Goal: Transaction & Acquisition: Purchase product/service

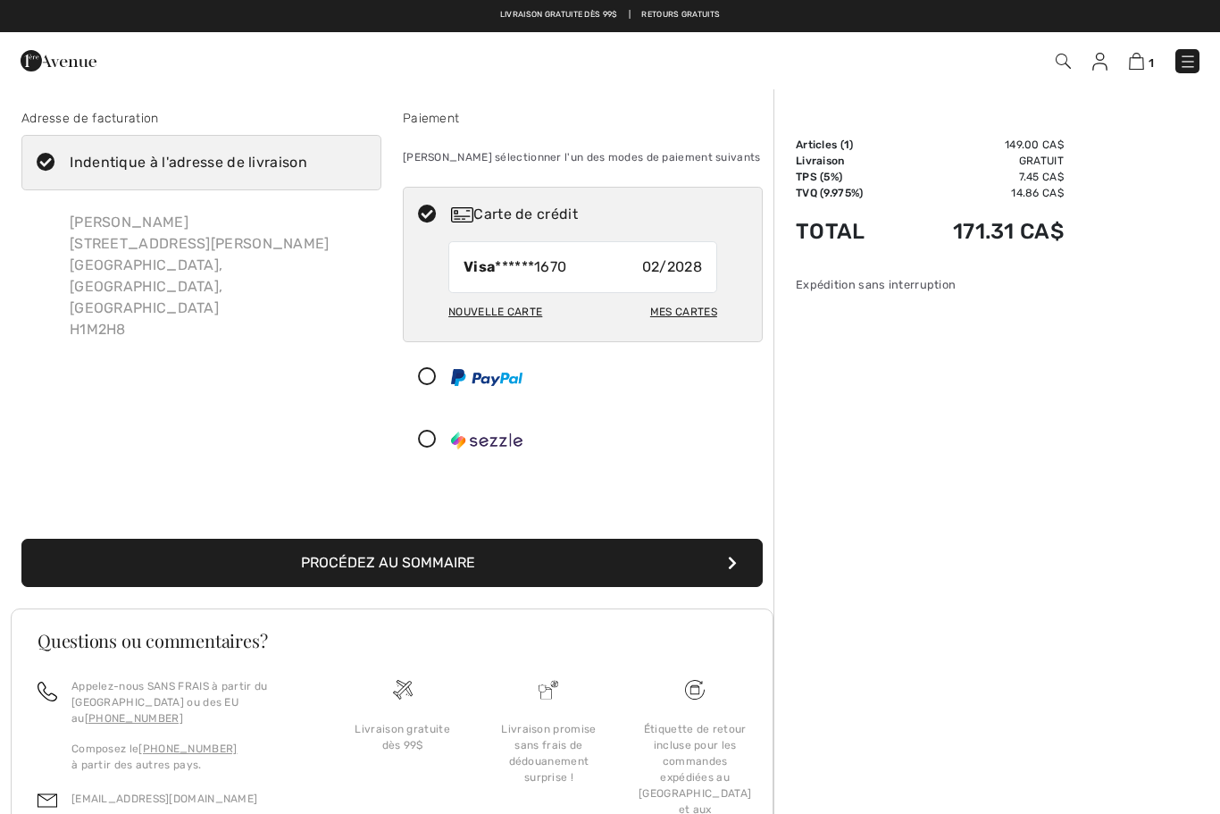
click at [1187, 60] on img at bounding box center [1188, 62] width 18 height 18
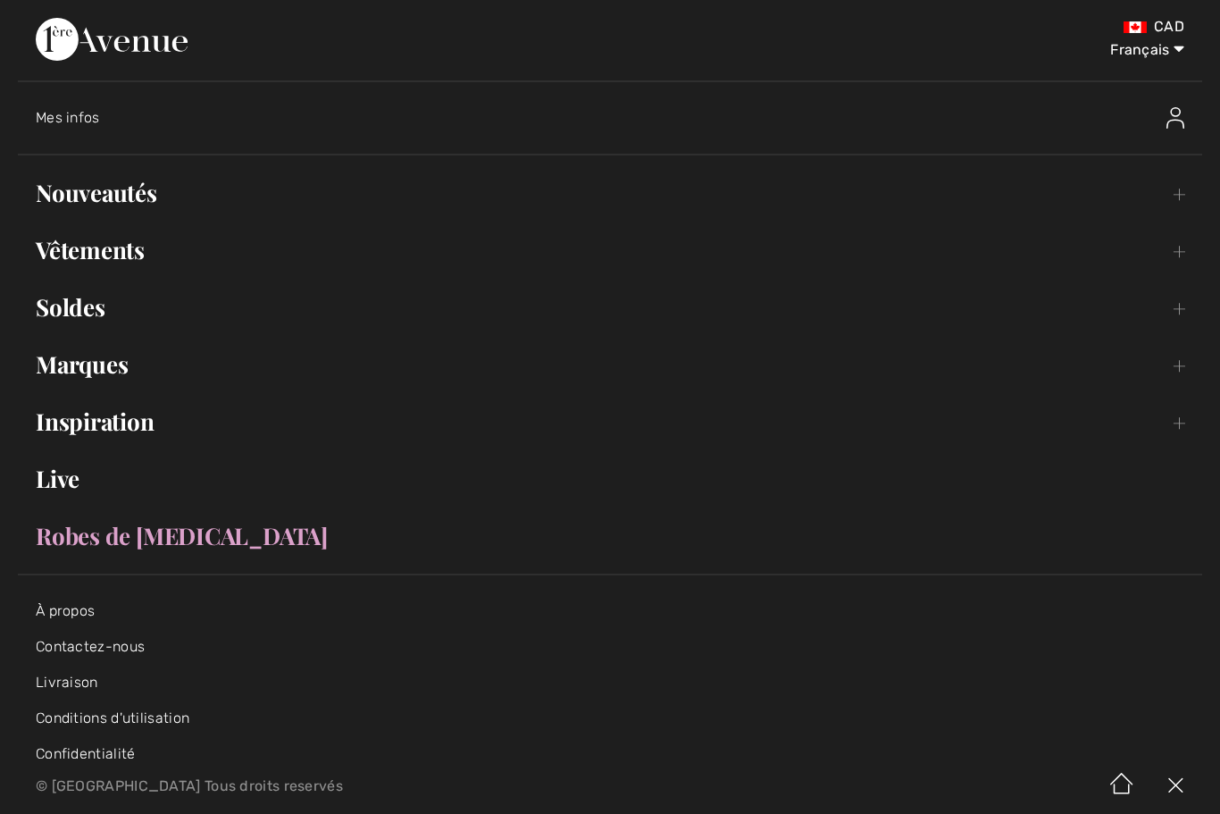
click at [1177, 123] on img at bounding box center [1176, 117] width 18 height 21
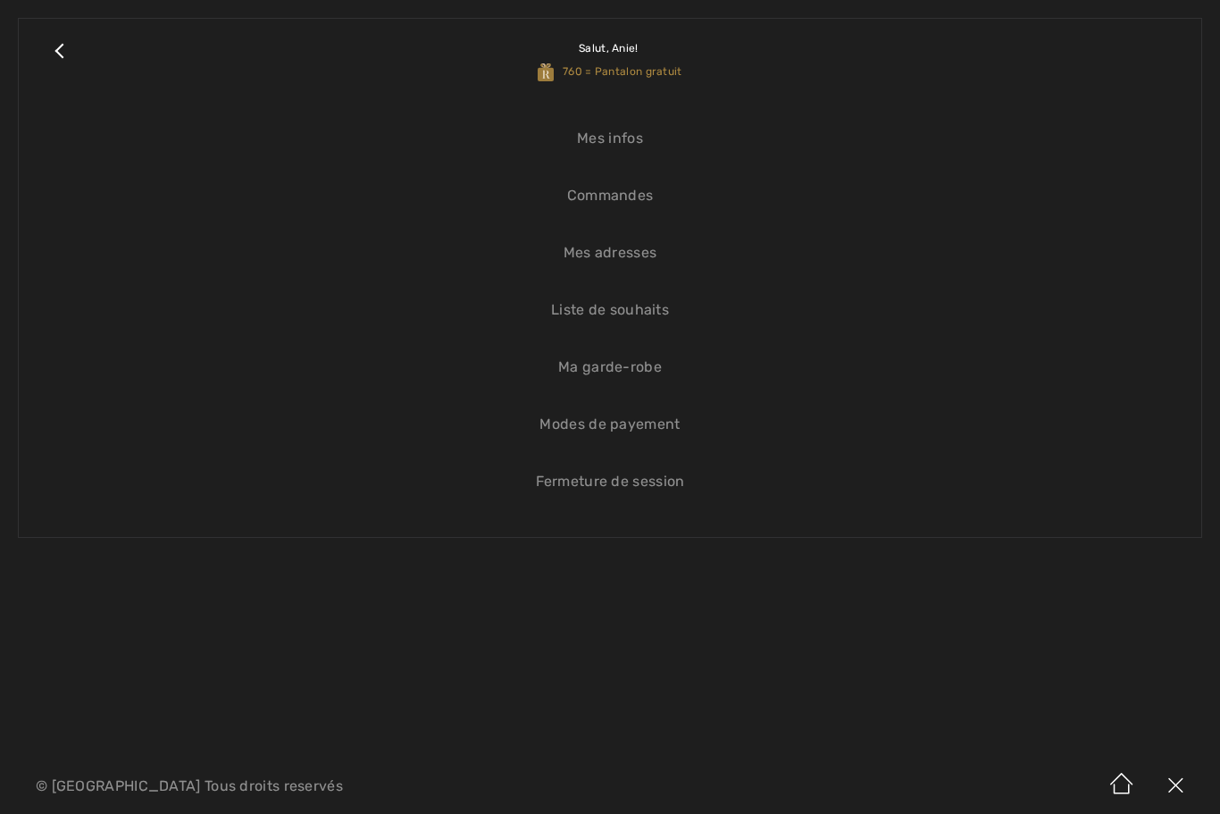
click at [633, 203] on link "Commandes" at bounding box center [610, 195] width 1147 height 39
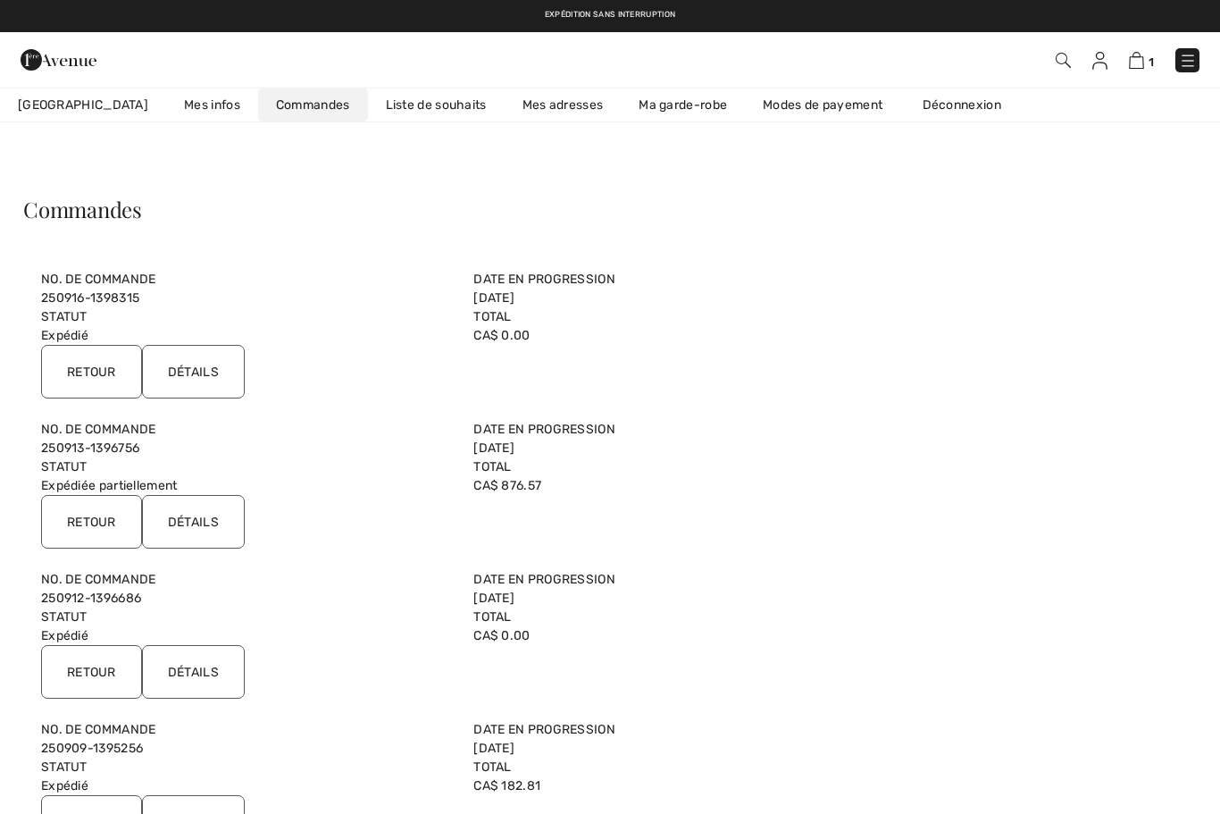
click at [210, 529] on input "Détails" at bounding box center [193, 522] width 103 height 54
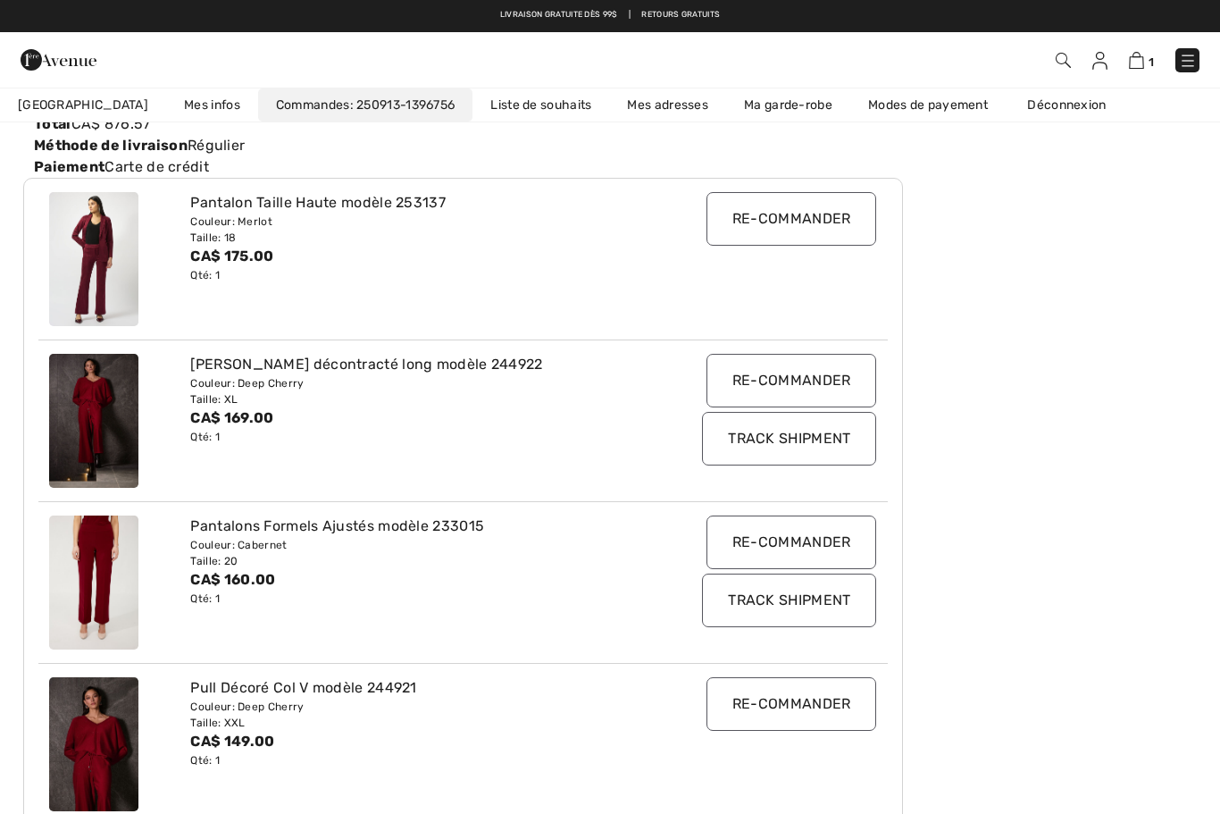
scroll to position [224, 0]
click at [292, 529] on div "Pantalons Formels Ajustés modèle 233015" at bounding box center [426, 526] width 473 height 21
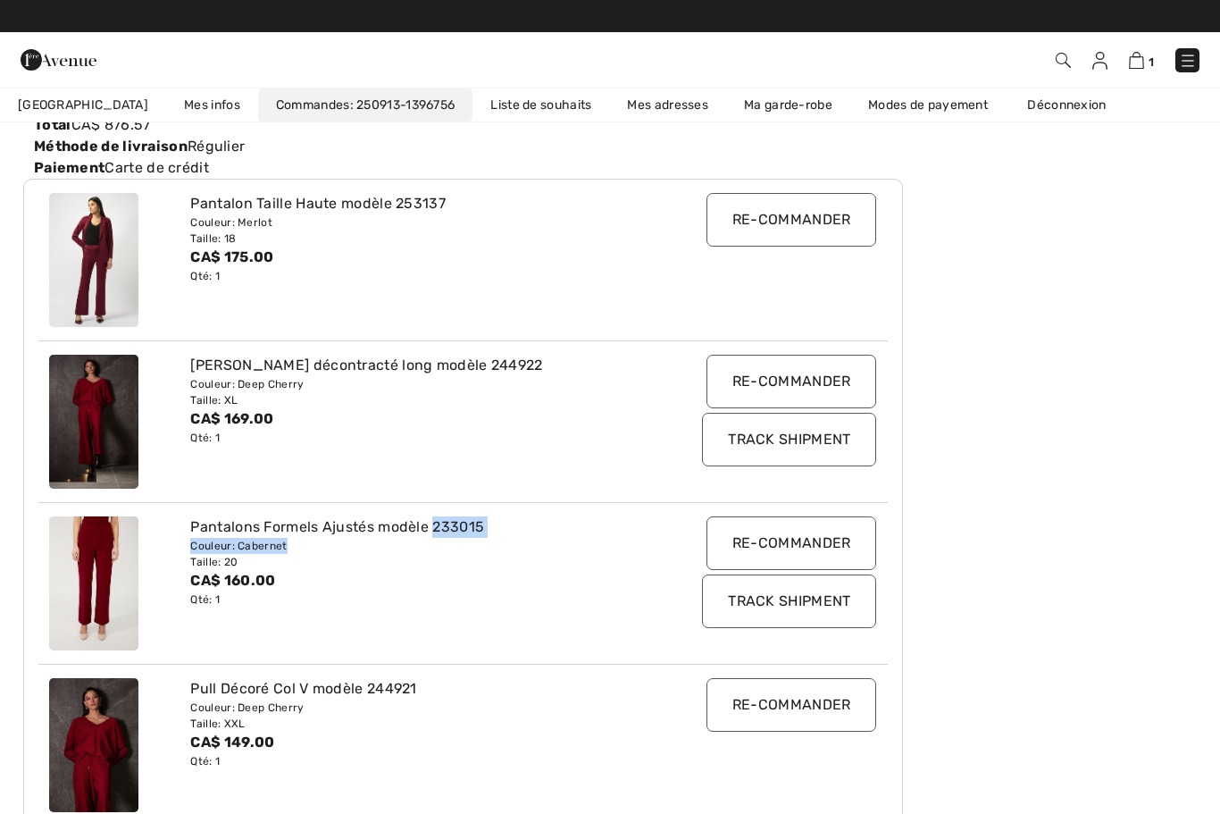
click at [272, 570] on div "CA$ 160.00" at bounding box center [426, 580] width 473 height 21
copy div "233015"
click at [1062, 64] on img at bounding box center [1063, 60] width 15 height 15
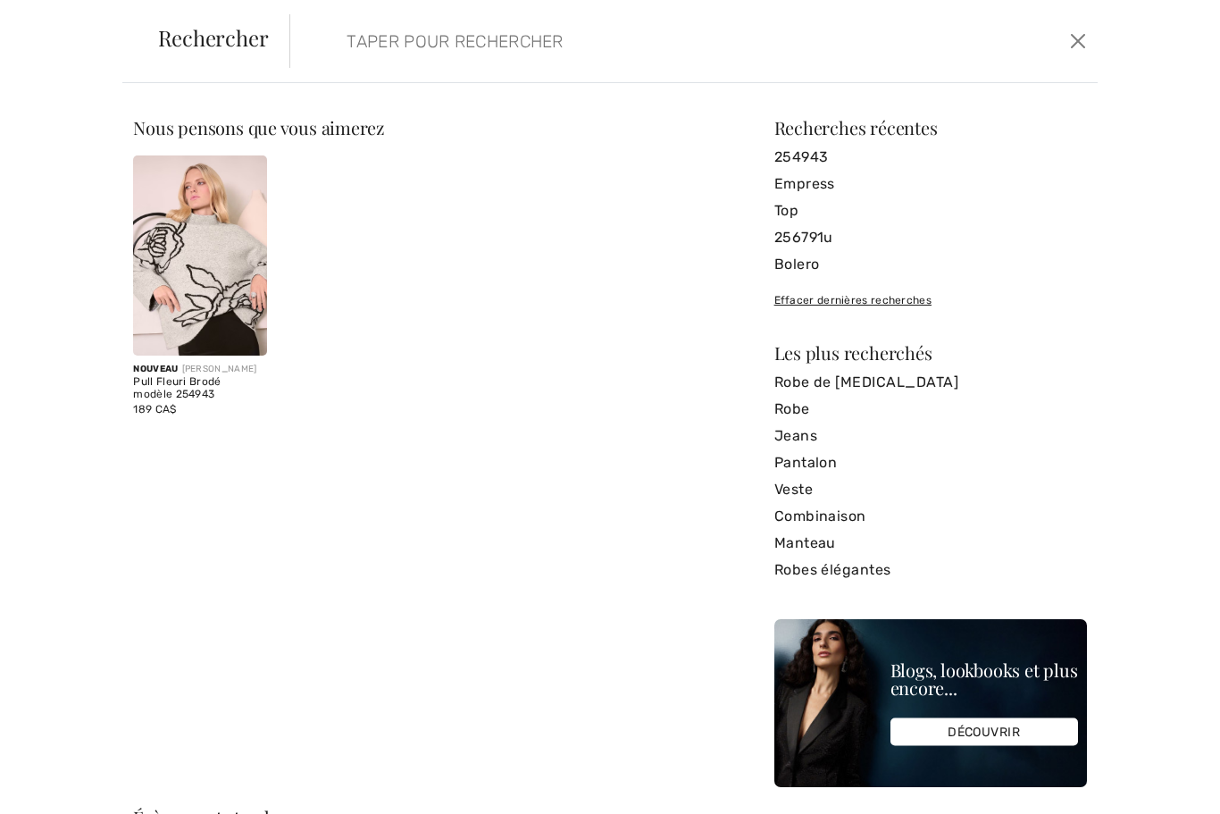
click at [424, 52] on input "search" at bounding box center [607, 41] width 549 height 54
click at [361, 47] on input "search" at bounding box center [607, 41] width 549 height 54
paste input "233015"
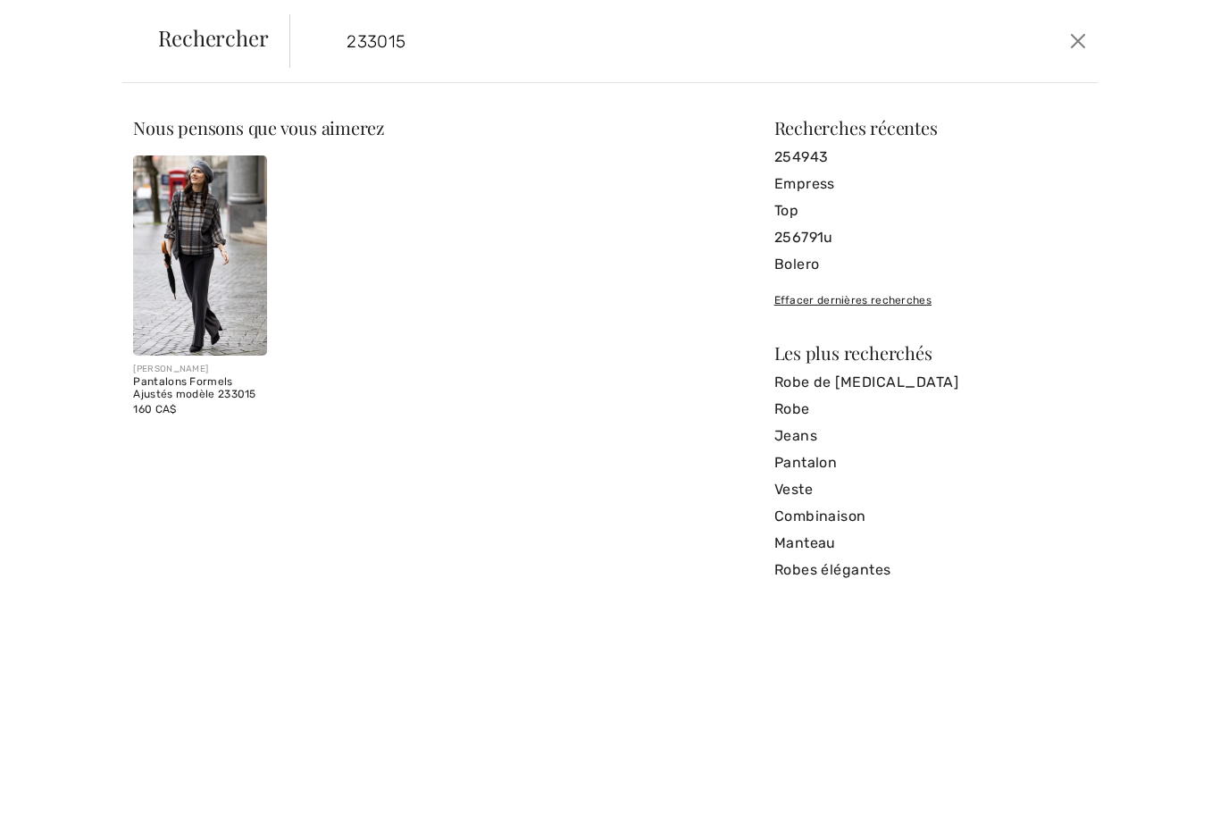
type input "233015"
click at [200, 262] on img at bounding box center [199, 255] width 133 height 200
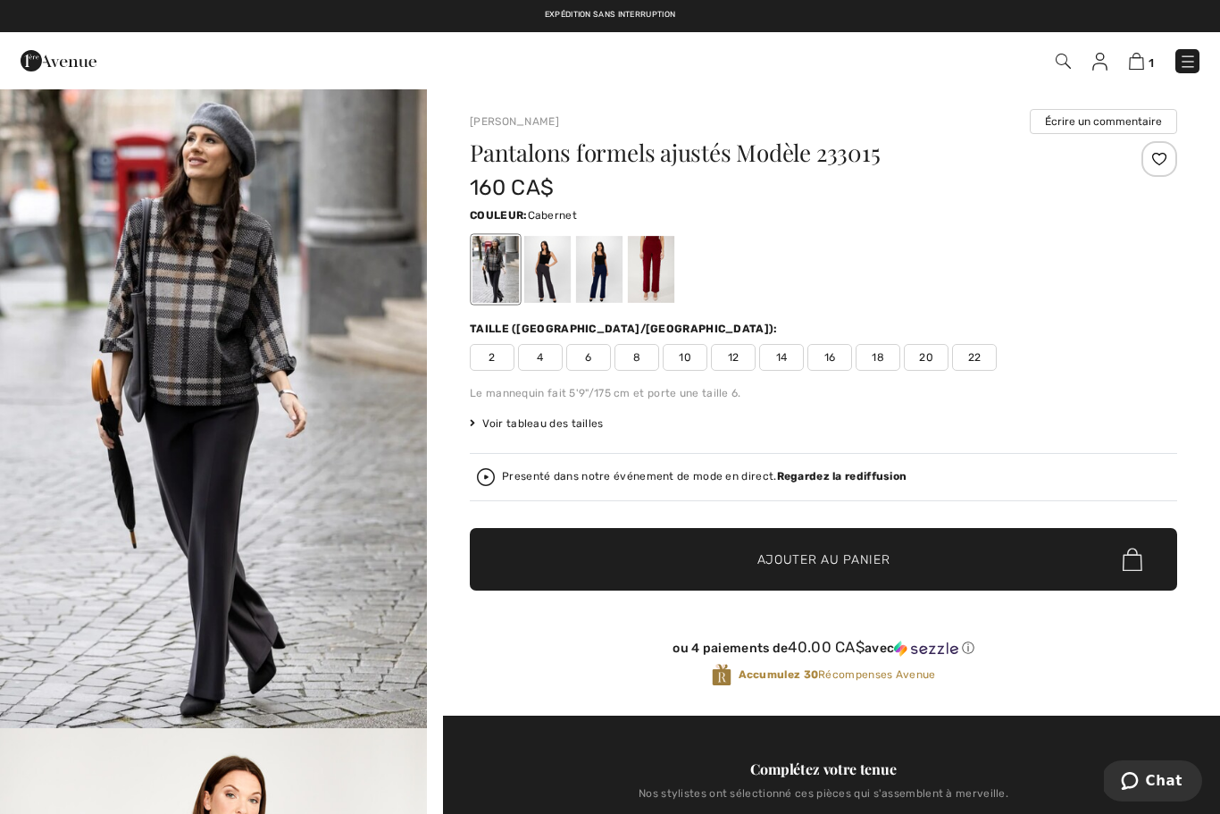
click at [660, 274] on div at bounding box center [651, 269] width 46 height 67
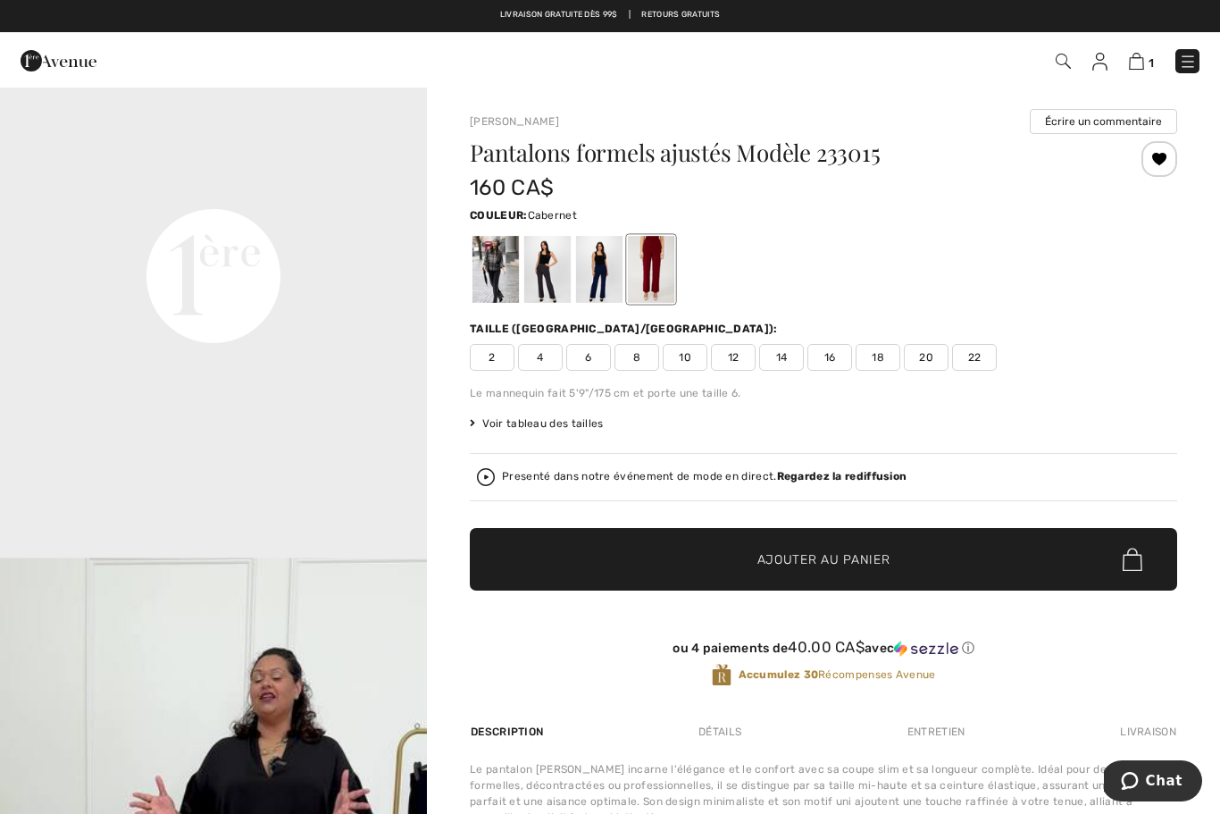
scroll to position [1396, 0]
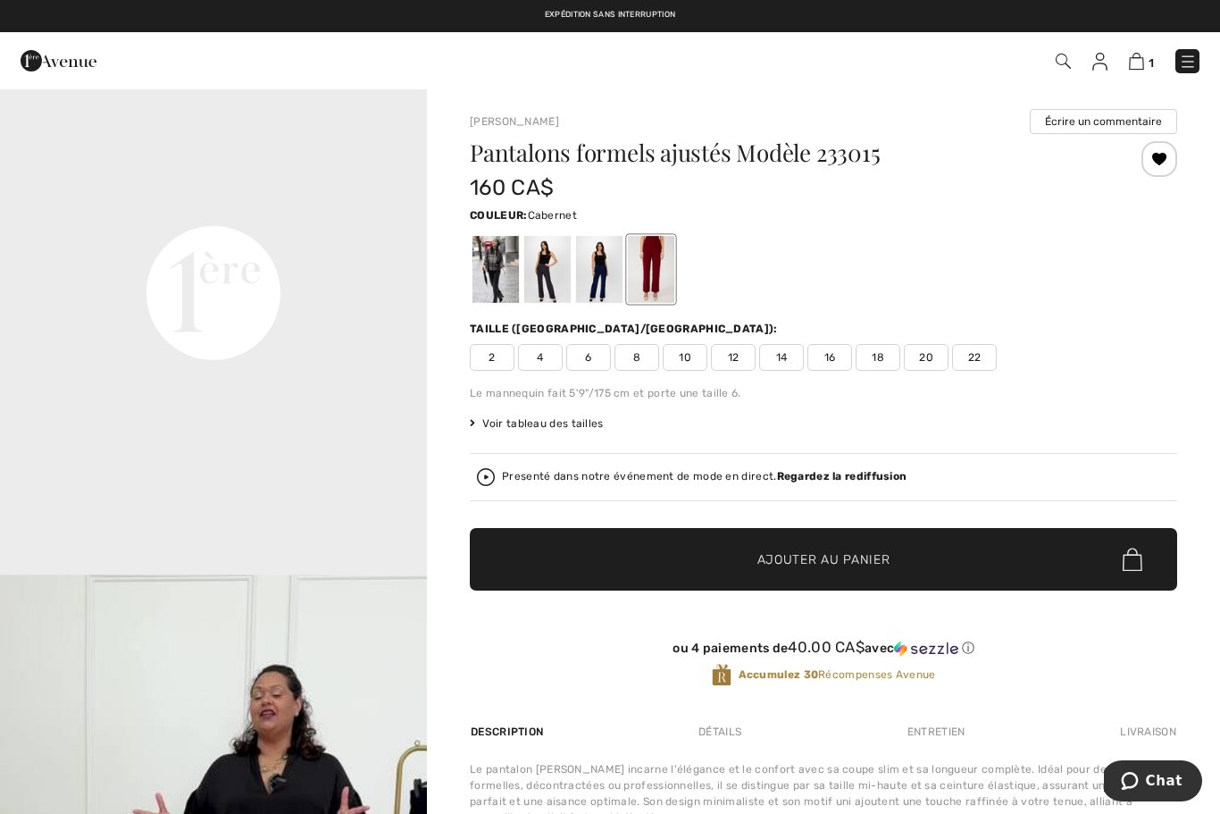
click at [984, 360] on span "22" at bounding box center [974, 357] width 45 height 27
click at [866, 569] on span "✔ Ajouté au panier Ajouter au panier" at bounding box center [824, 559] width 708 height 63
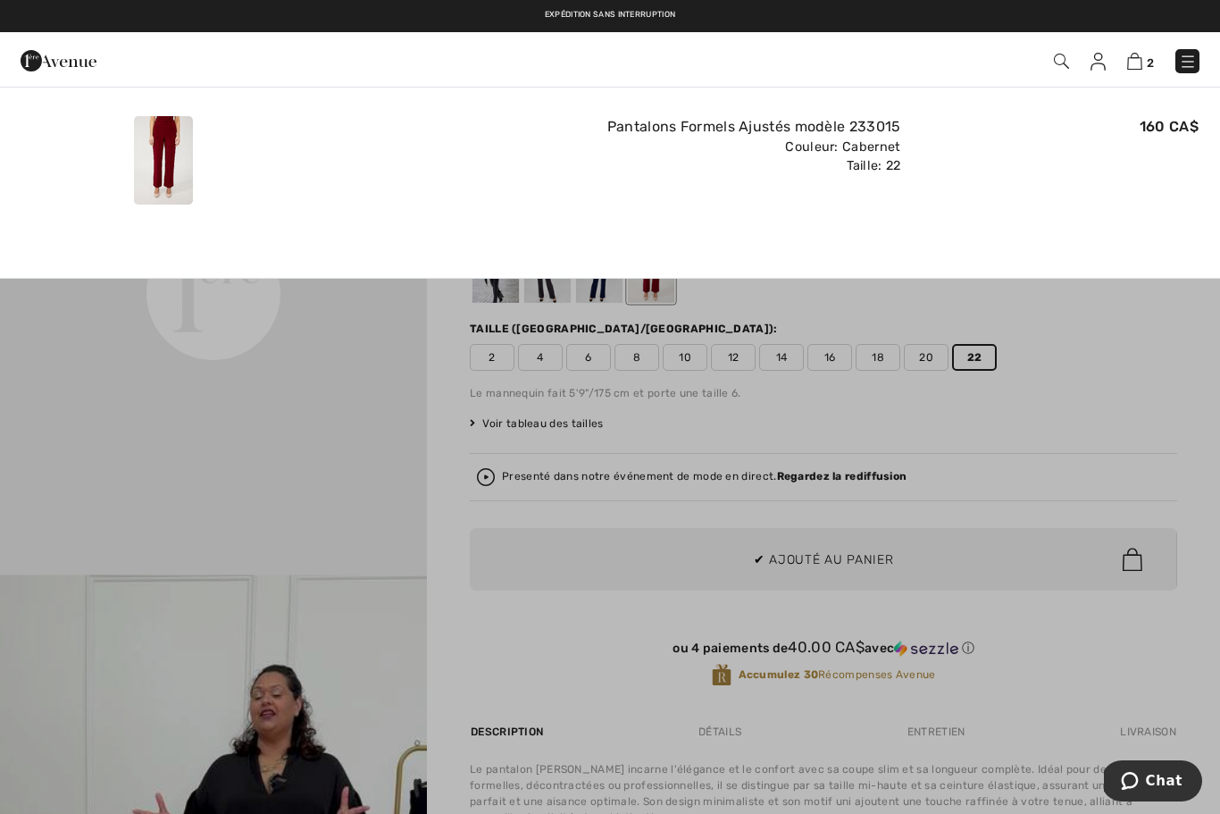
scroll to position [0, 0]
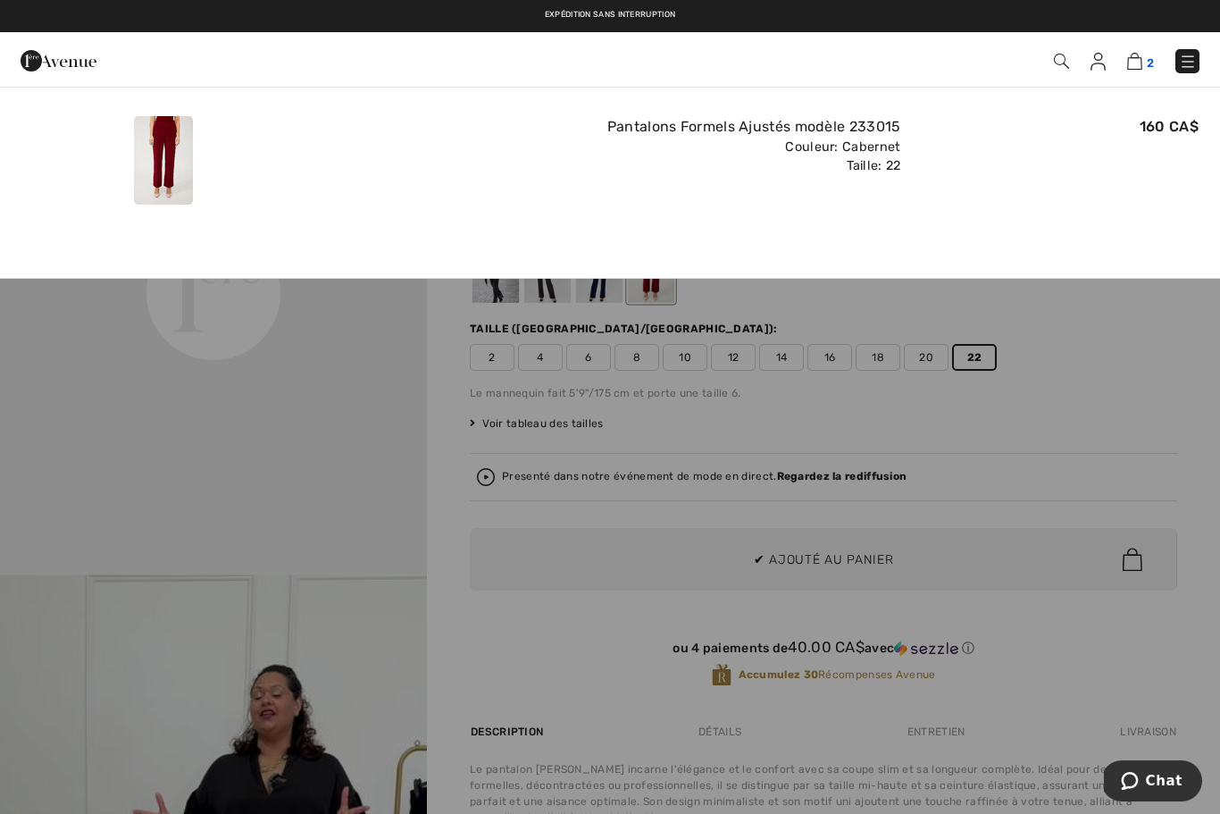
click at [1143, 67] on img at bounding box center [1134, 61] width 15 height 17
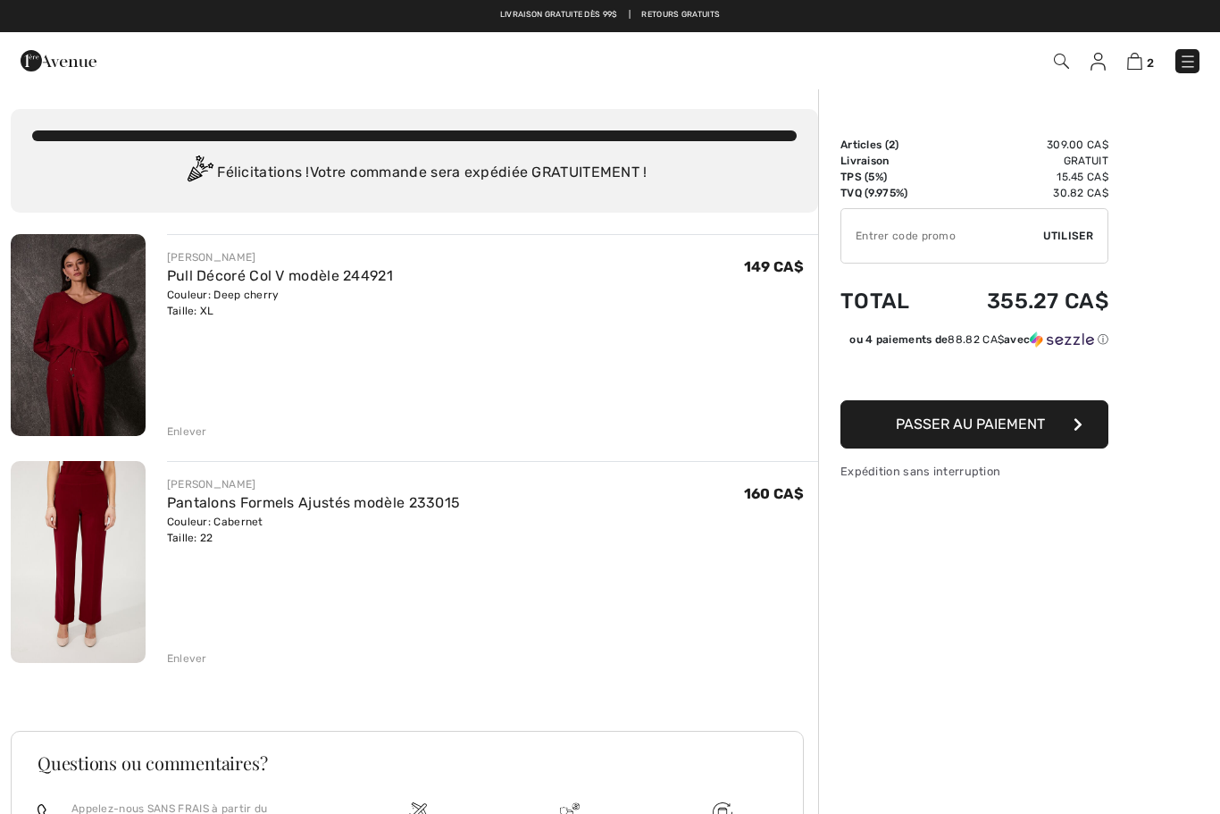
click at [1010, 428] on span "Passer au paiement" at bounding box center [970, 423] width 149 height 17
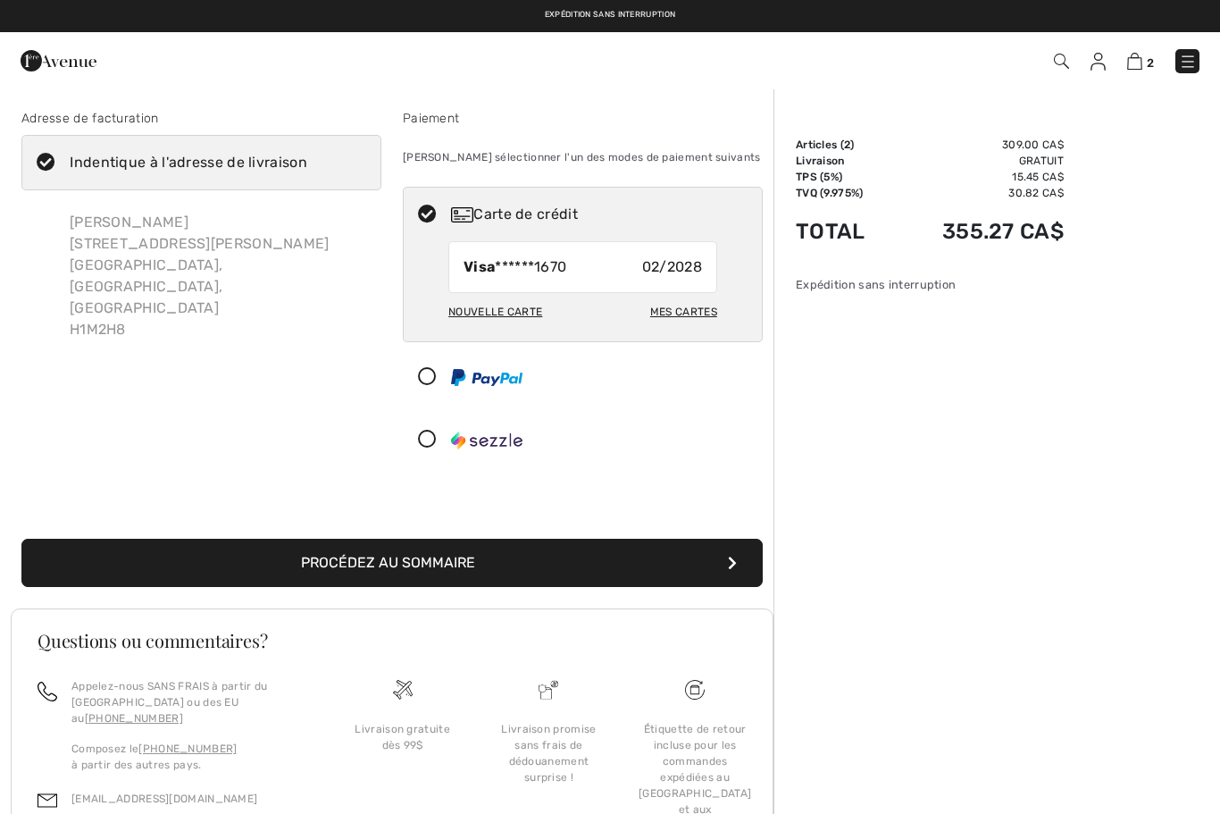
click at [447, 570] on button "Procédez au sommaire" at bounding box center [391, 563] width 741 height 48
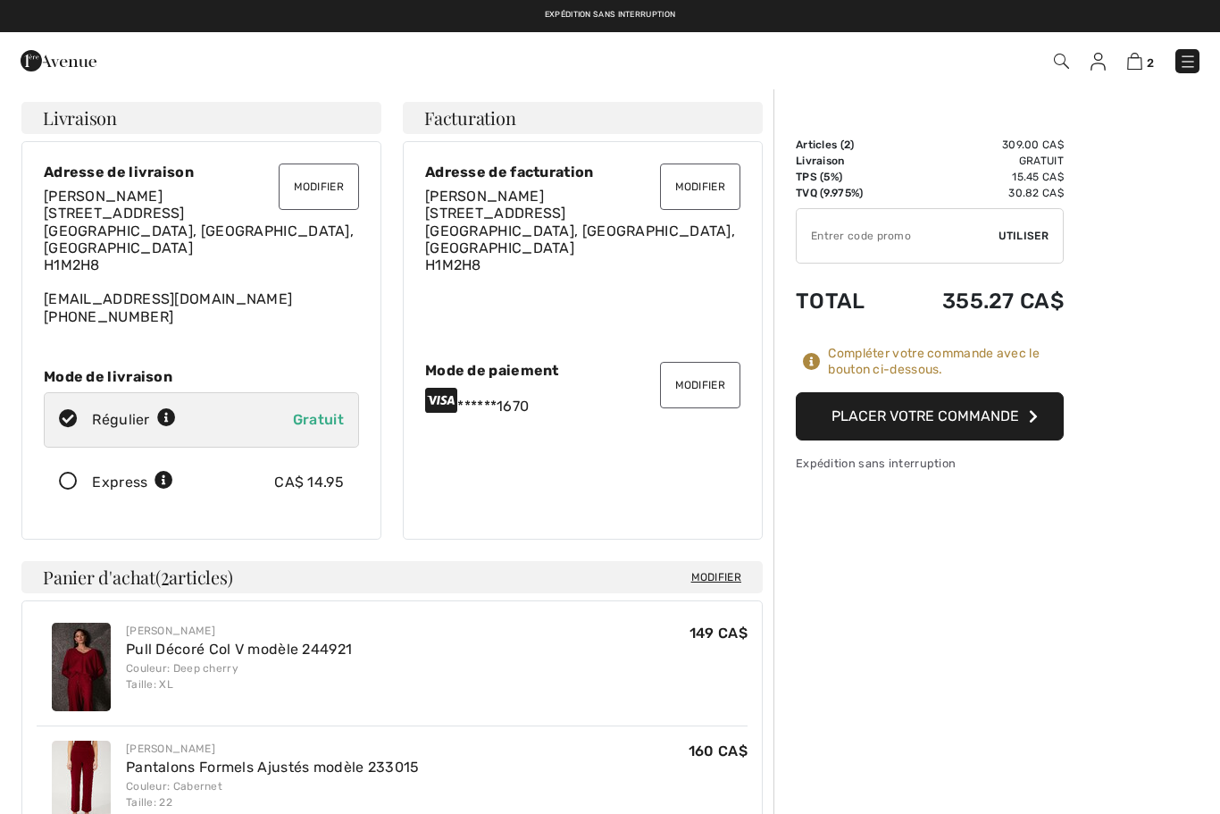
click at [977, 423] on button "Placer votre commande" at bounding box center [930, 416] width 268 height 48
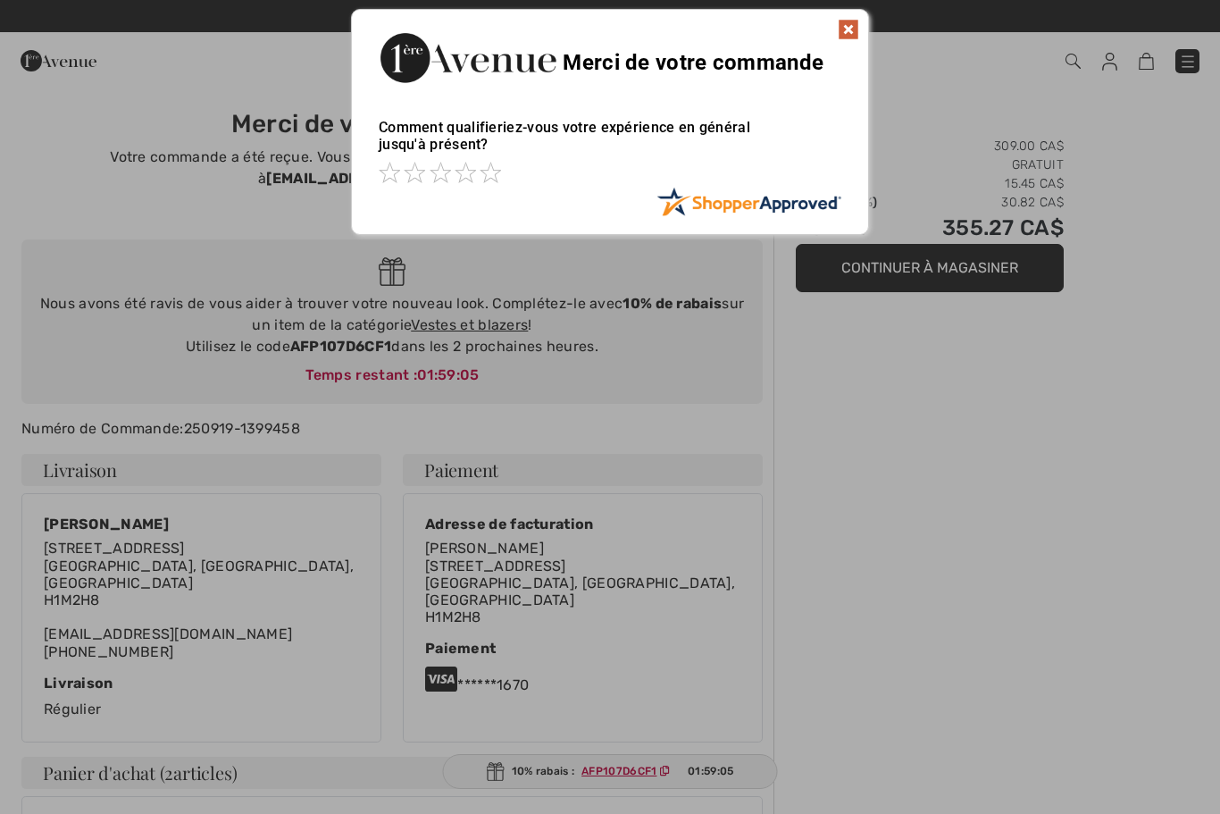
click at [854, 29] on img at bounding box center [848, 29] width 21 height 21
